Goal: Information Seeking & Learning: Understand process/instructions

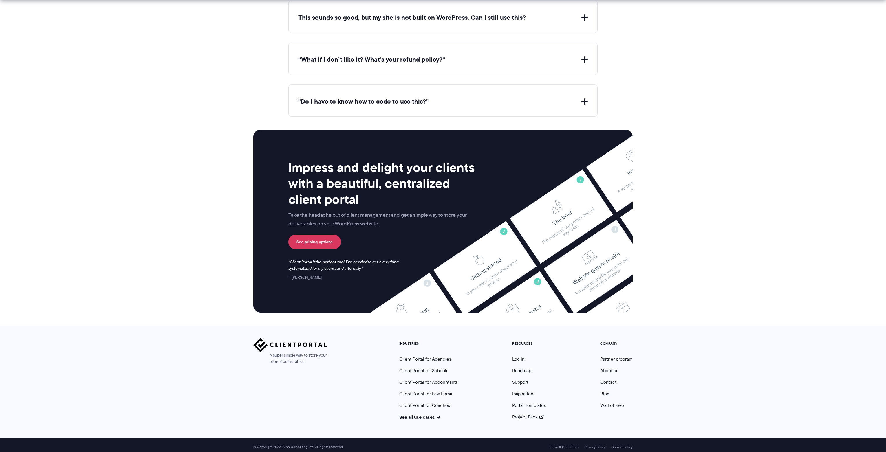
scroll to position [2204, 0]
click at [521, 356] on link "Log in" at bounding box center [518, 359] width 12 height 7
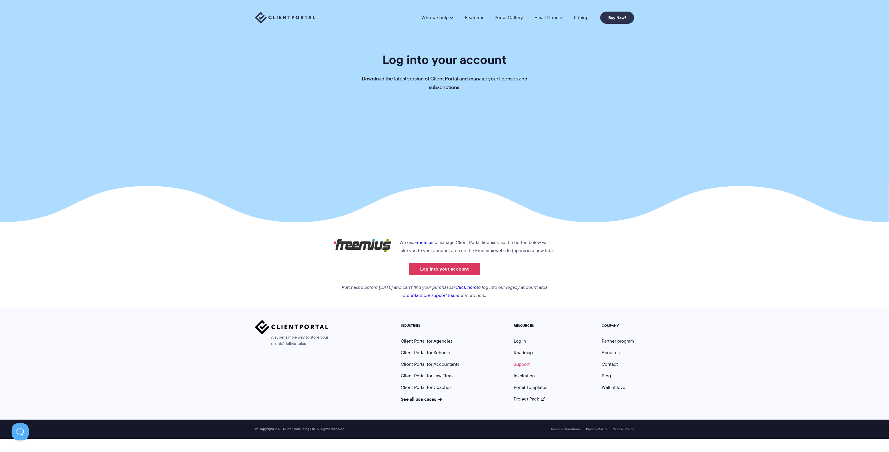
click at [525, 363] on link "Support" at bounding box center [522, 364] width 16 height 7
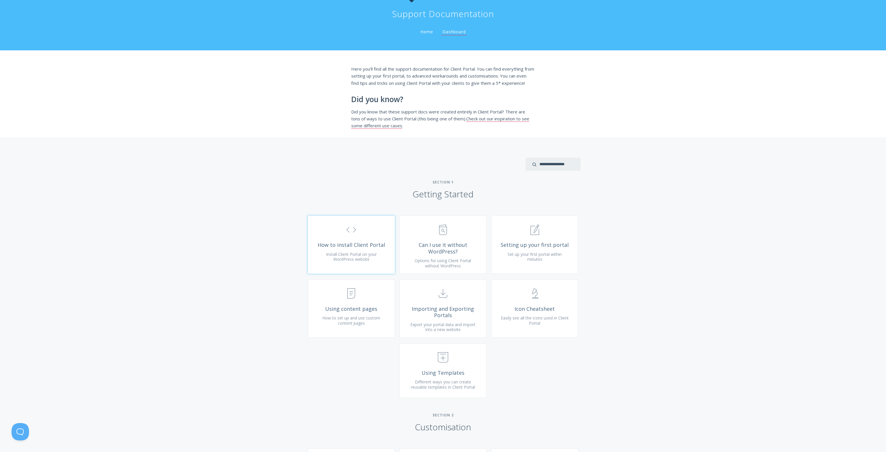
scroll to position [147, 0]
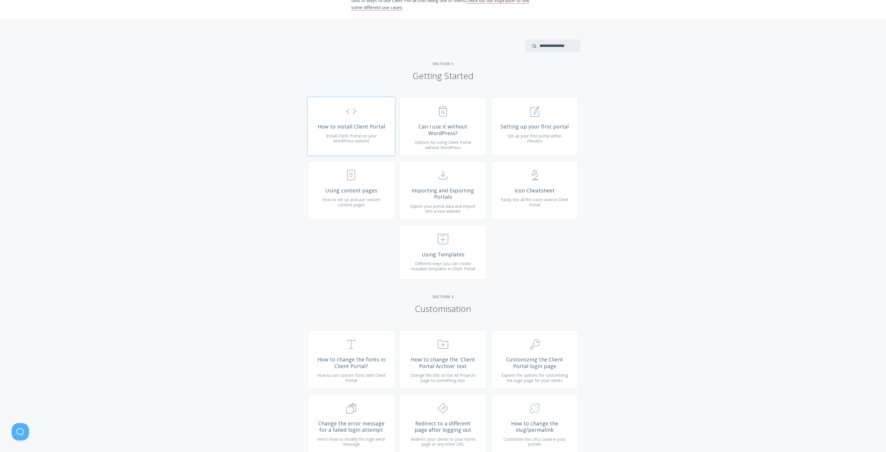
click at [353, 141] on span "Install Client Portal on your WordPress website" at bounding box center [351, 138] width 51 height 11
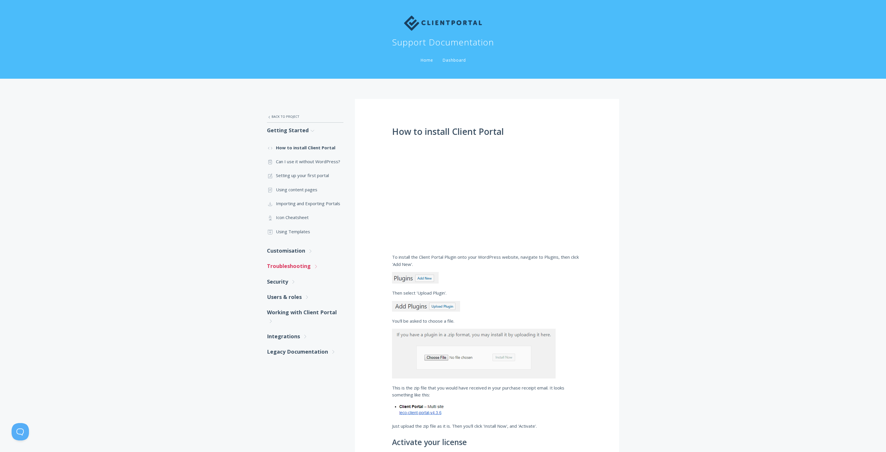
click at [282, 269] on link "Troubleshooting .st0{fill:none;stroke:#000000;stroke-width:2;stroke-miterlimit:…" at bounding box center [305, 265] width 76 height 15
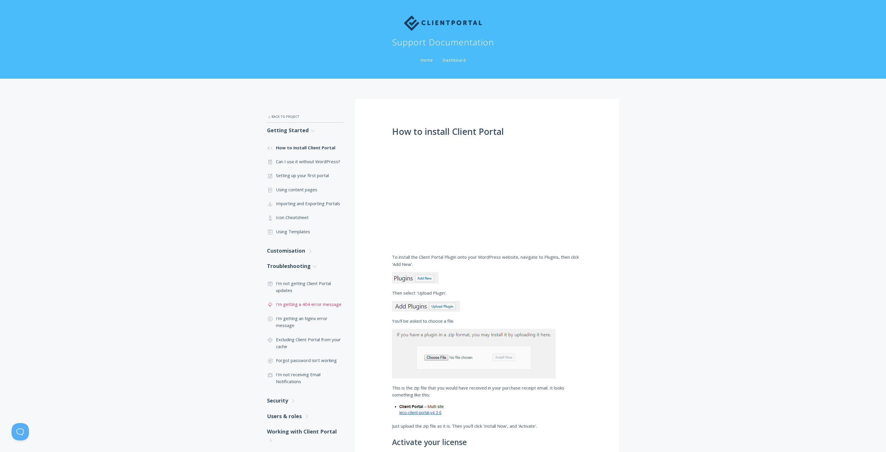
click at [304, 304] on link ".st0{fill:none;stroke:#000000;stroke-width:2;stroke-miterlimit:10;} Untitled-23…" at bounding box center [305, 304] width 76 height 14
